Goal: Transaction & Acquisition: Purchase product/service

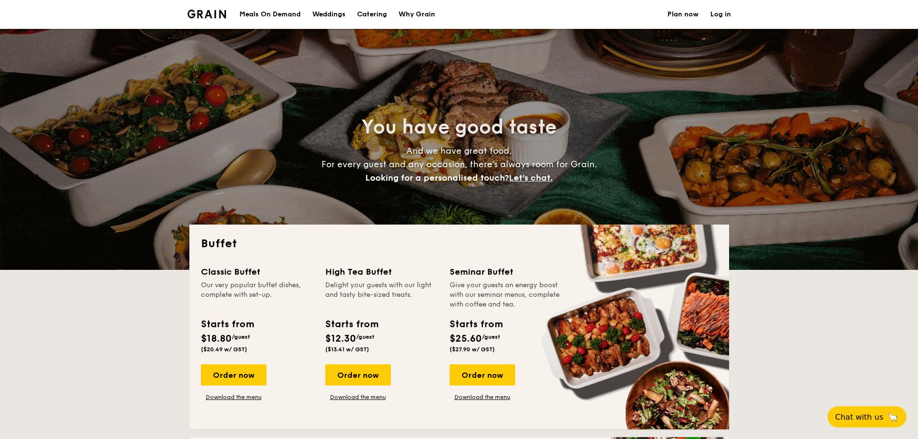
select select
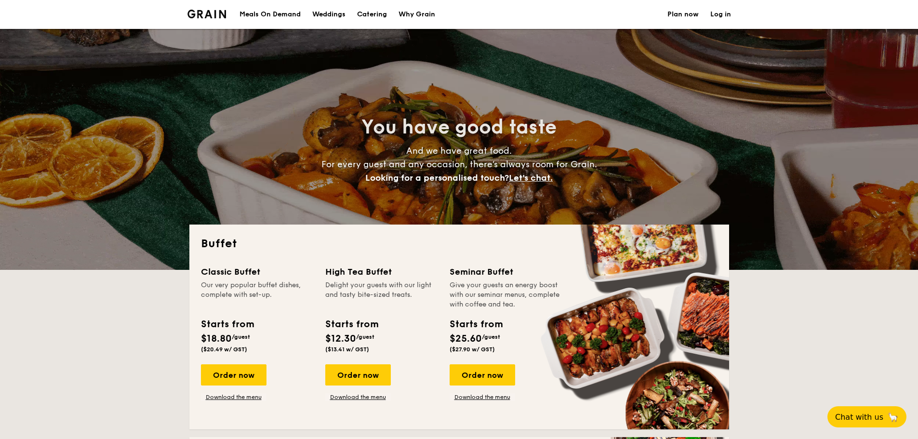
drag, startPoint x: 374, startPoint y: 16, endPoint x: 410, endPoint y: 16, distance: 36.6
click at [374, 16] on h1 "Catering" at bounding box center [372, 14] width 30 height 29
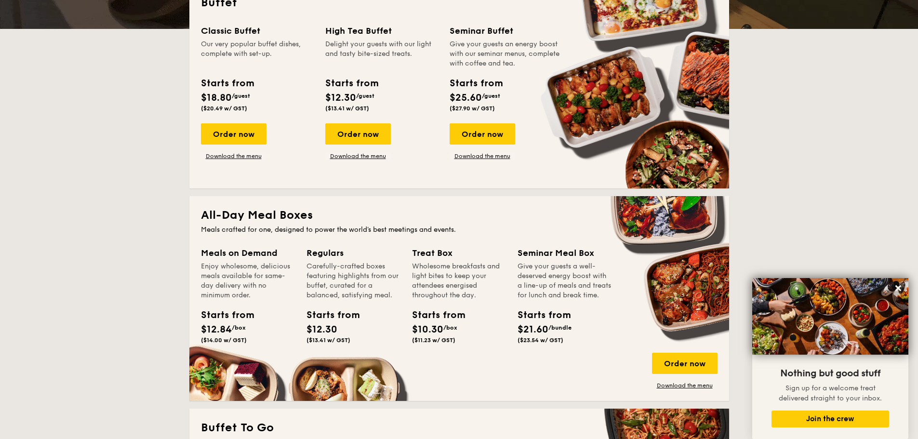
scroll to position [193, 0]
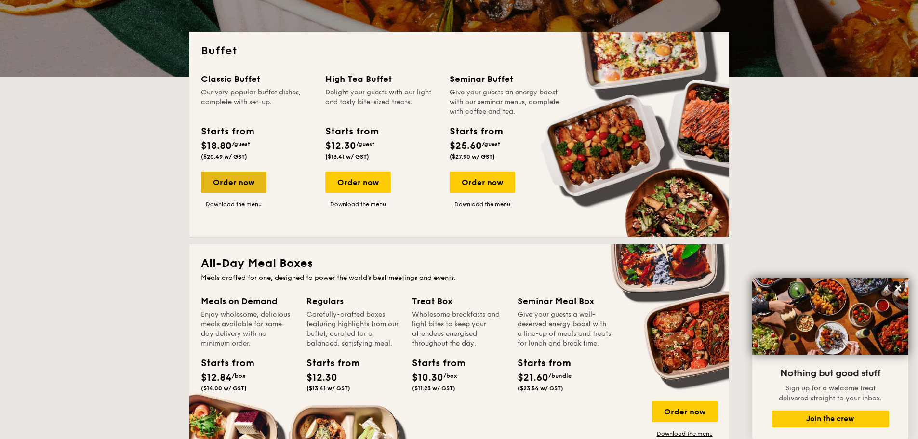
click at [229, 181] on div "Order now" at bounding box center [234, 182] width 66 height 21
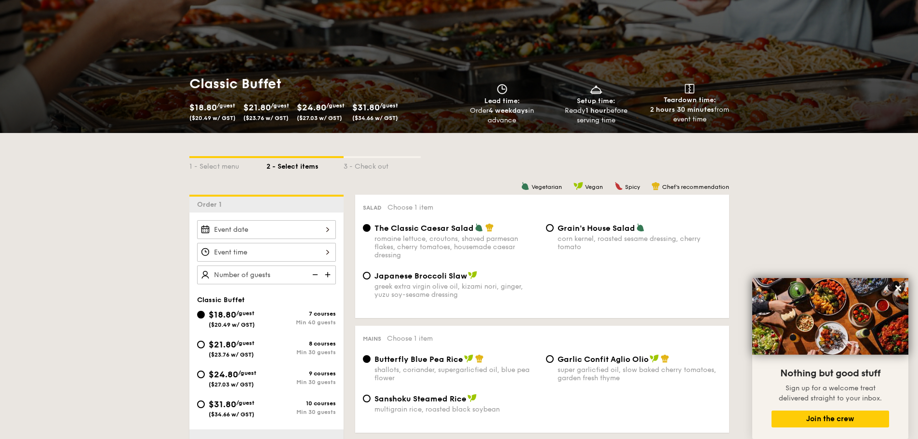
scroll to position [193, 0]
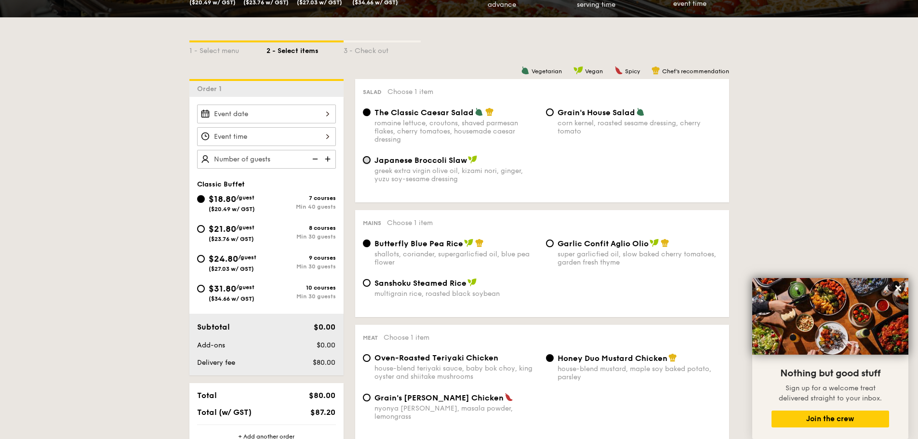
click at [366, 161] on input "Japanese Broccoli Slaw greek extra virgin olive oil, kizami [PERSON_NAME], yuzu…" at bounding box center [367, 160] width 8 height 8
radio input "true"
click at [549, 112] on input "Grain's House Salad corn kernel, roasted sesame dressing, cherry tomato" at bounding box center [550, 112] width 8 height 8
radio input "true"
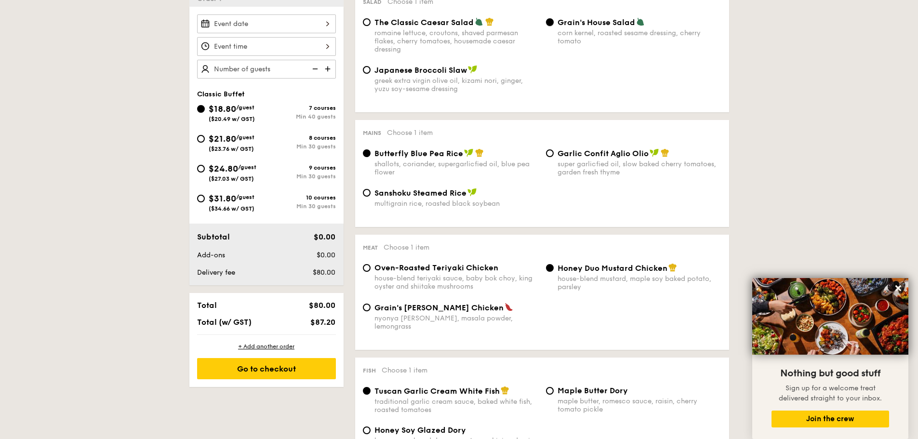
scroll to position [289, 0]
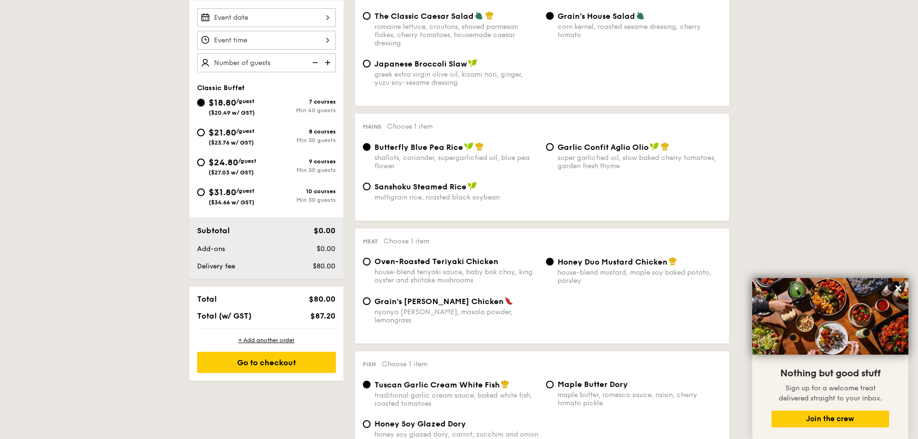
click at [556, 262] on div "Honey Duo Mustard Chicken house-blend mustard, maple soy baked potato, parsley" at bounding box center [633, 271] width 183 height 28
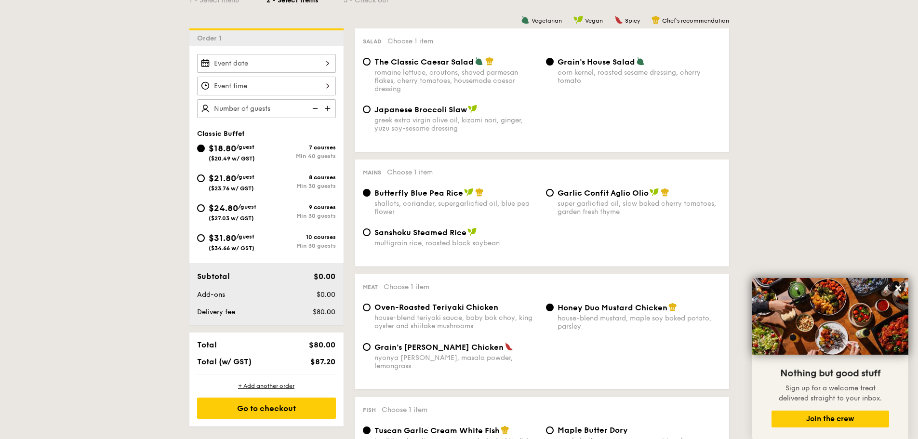
scroll to position [241, 0]
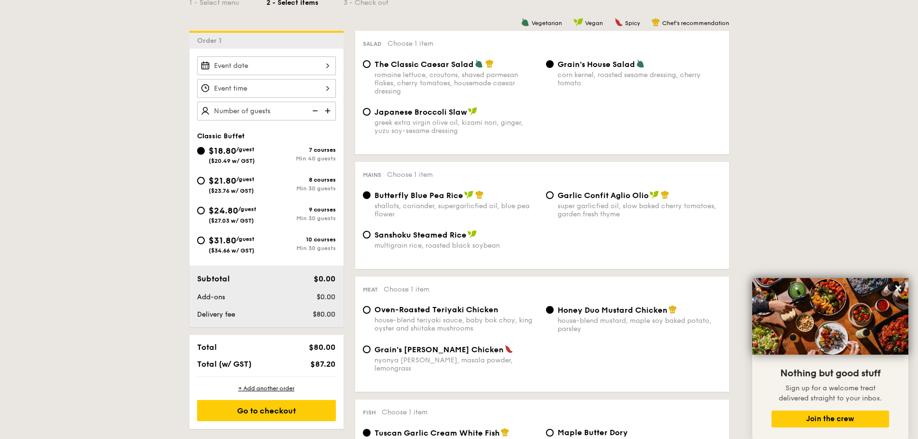
click at [332, 108] on img at bounding box center [329, 111] width 14 height 18
type input "40 guests"
click at [318, 112] on img at bounding box center [314, 111] width 14 height 18
select select
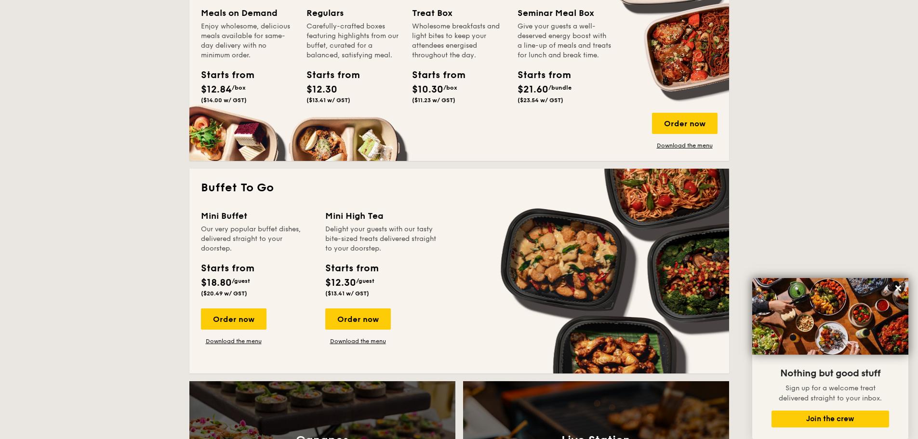
scroll to position [482, 0]
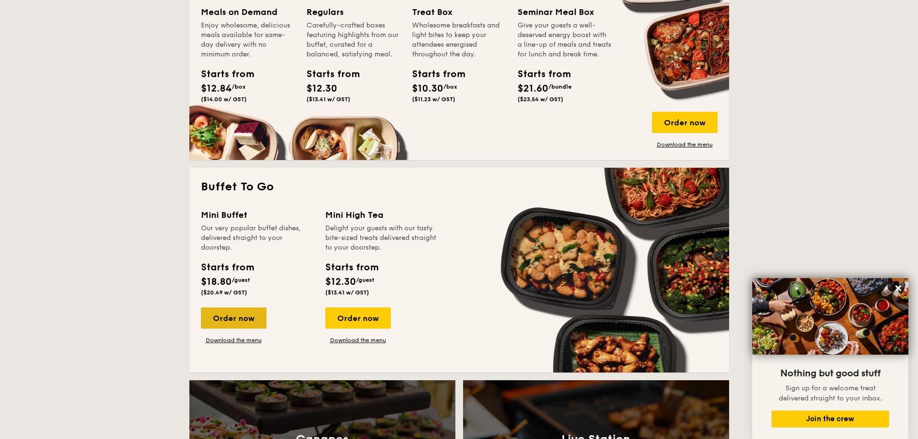
click at [237, 312] on div "Order now" at bounding box center [234, 318] width 66 height 21
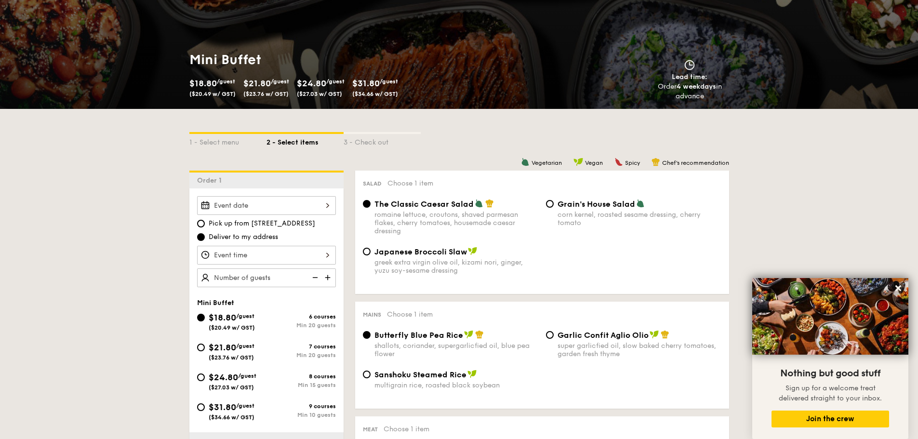
scroll to position [145, 0]
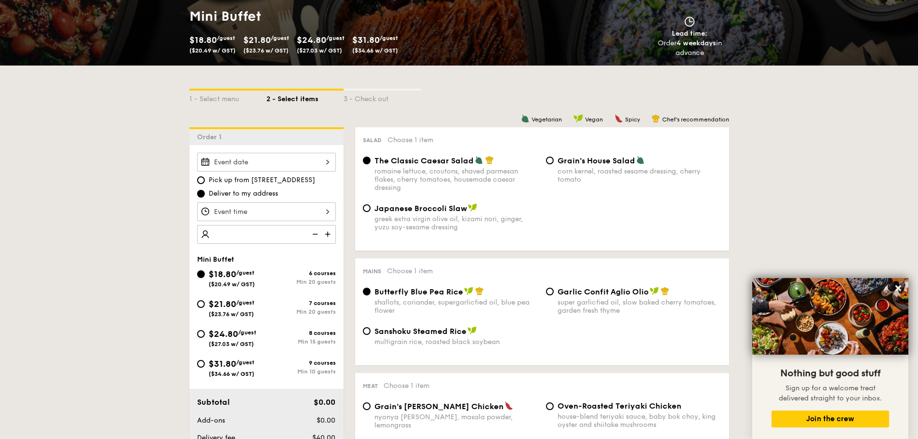
click at [331, 232] on img at bounding box center [329, 234] width 14 height 18
type input "25 guests"
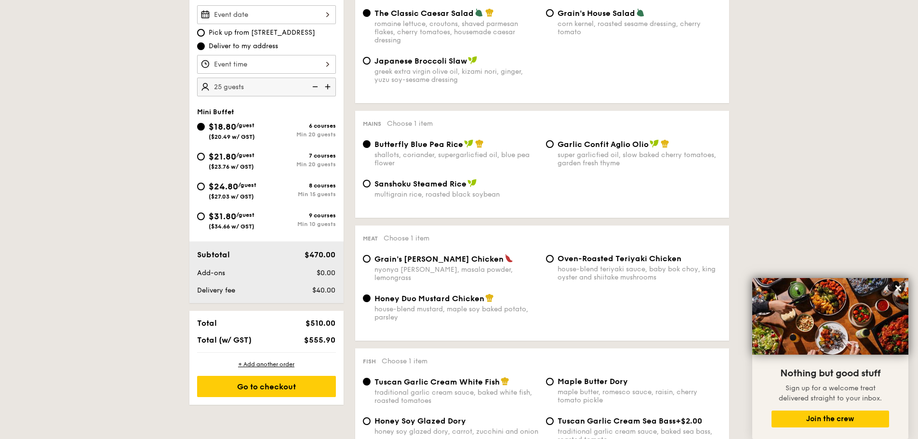
scroll to position [337, 0]
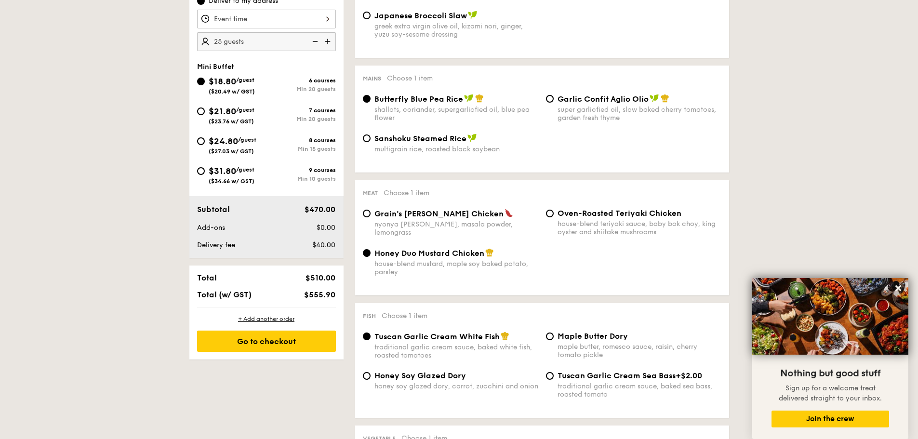
select select
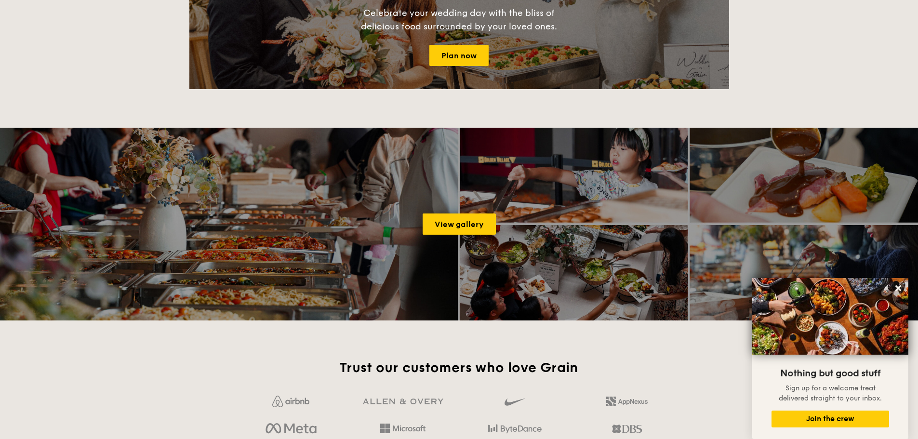
scroll to position [1323, 0]
